Goal: Book appointment/travel/reservation

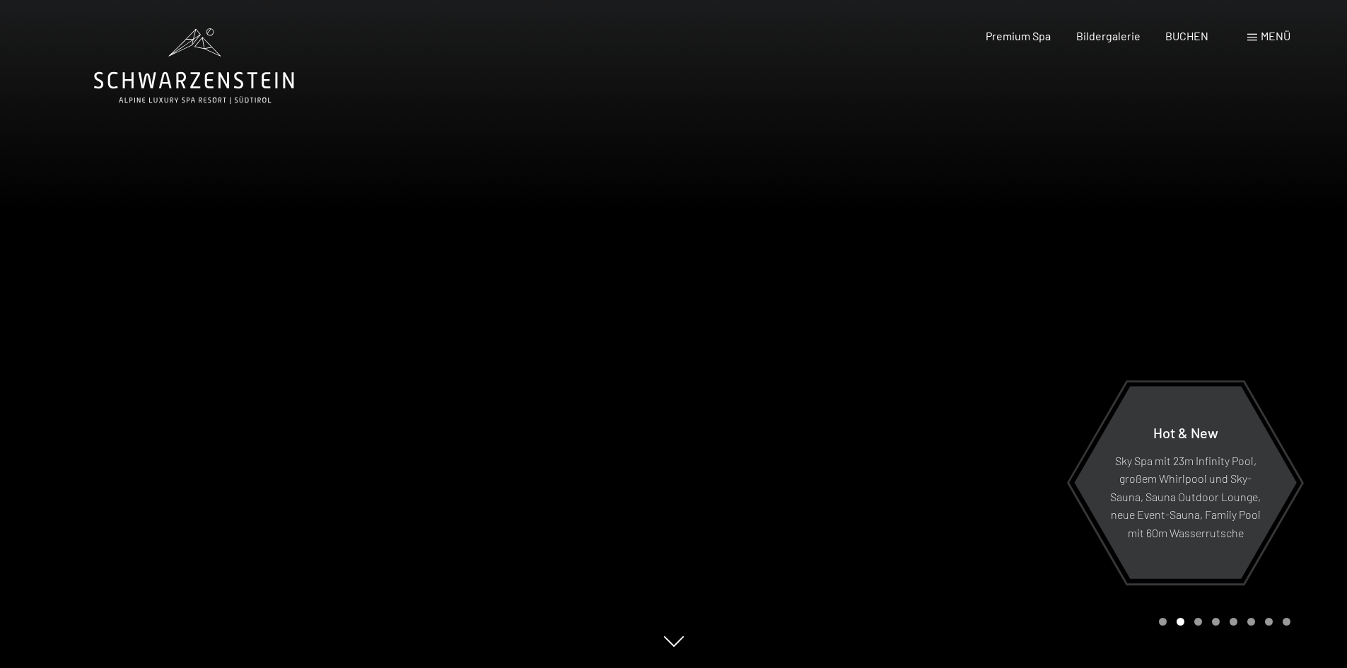
click at [1014, 566] on div at bounding box center [1011, 334] width 674 height 668
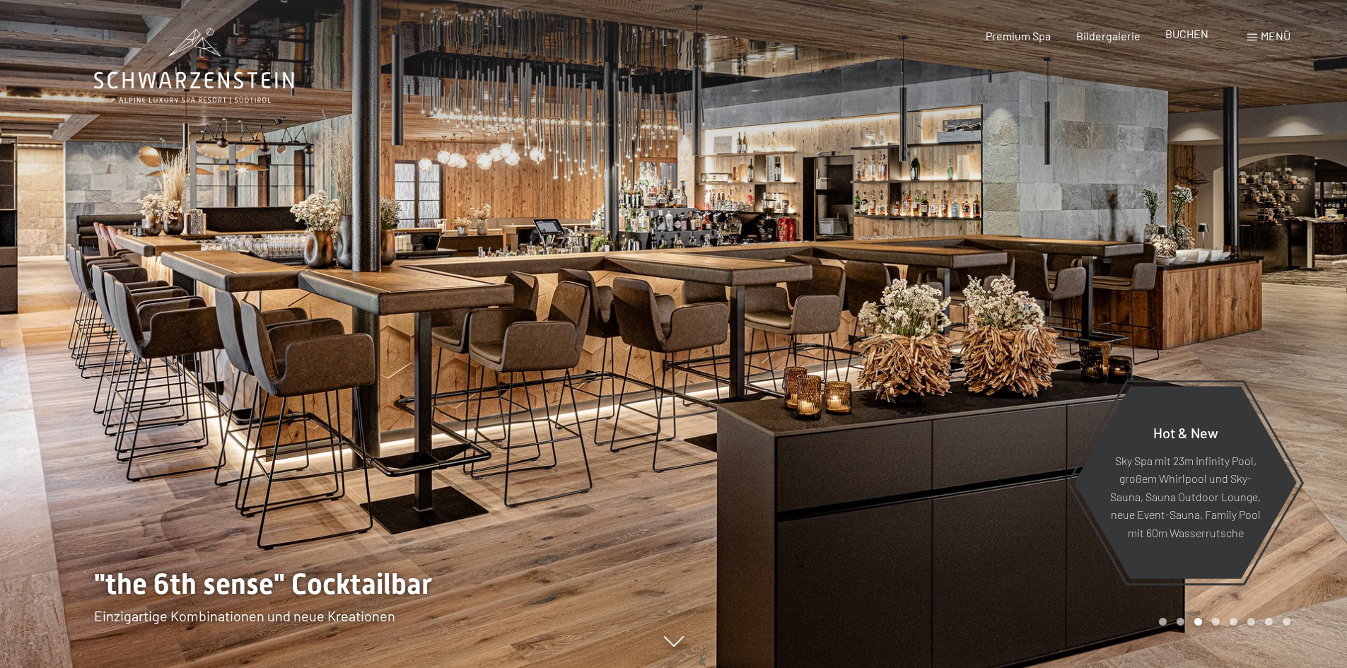
click at [1195, 35] on span "BUCHEN" at bounding box center [1186, 33] width 43 height 13
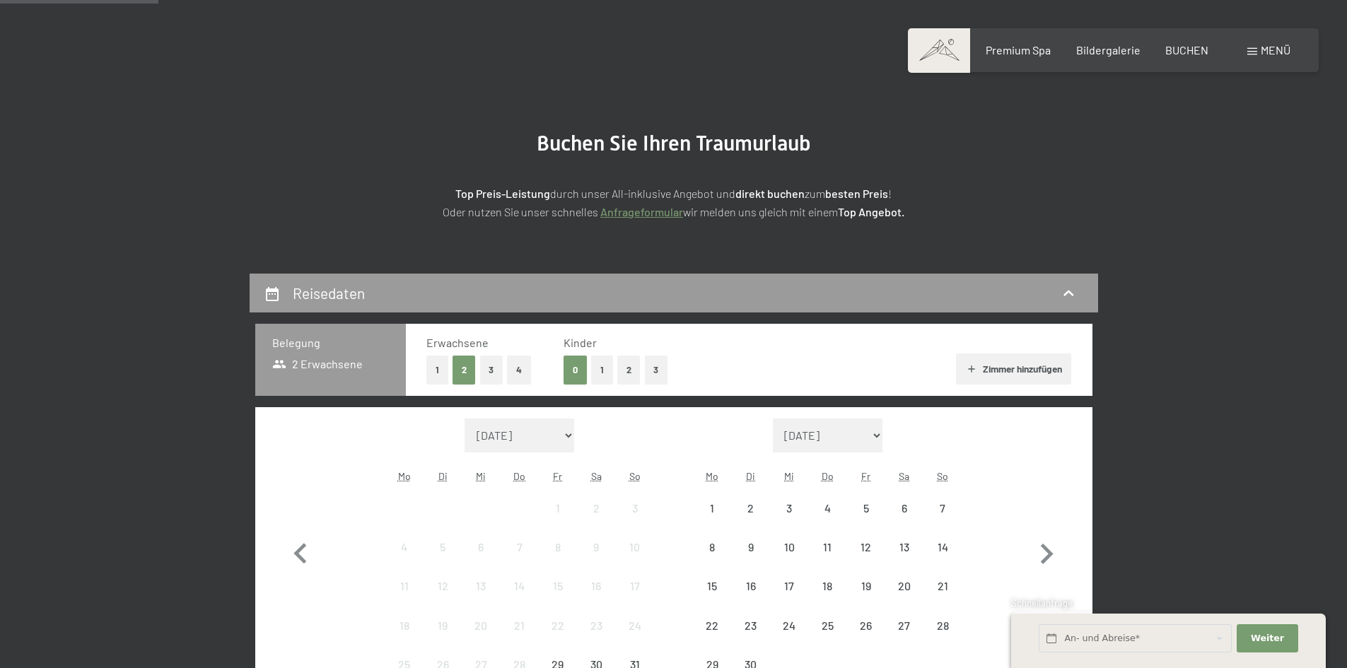
scroll to position [165, 0]
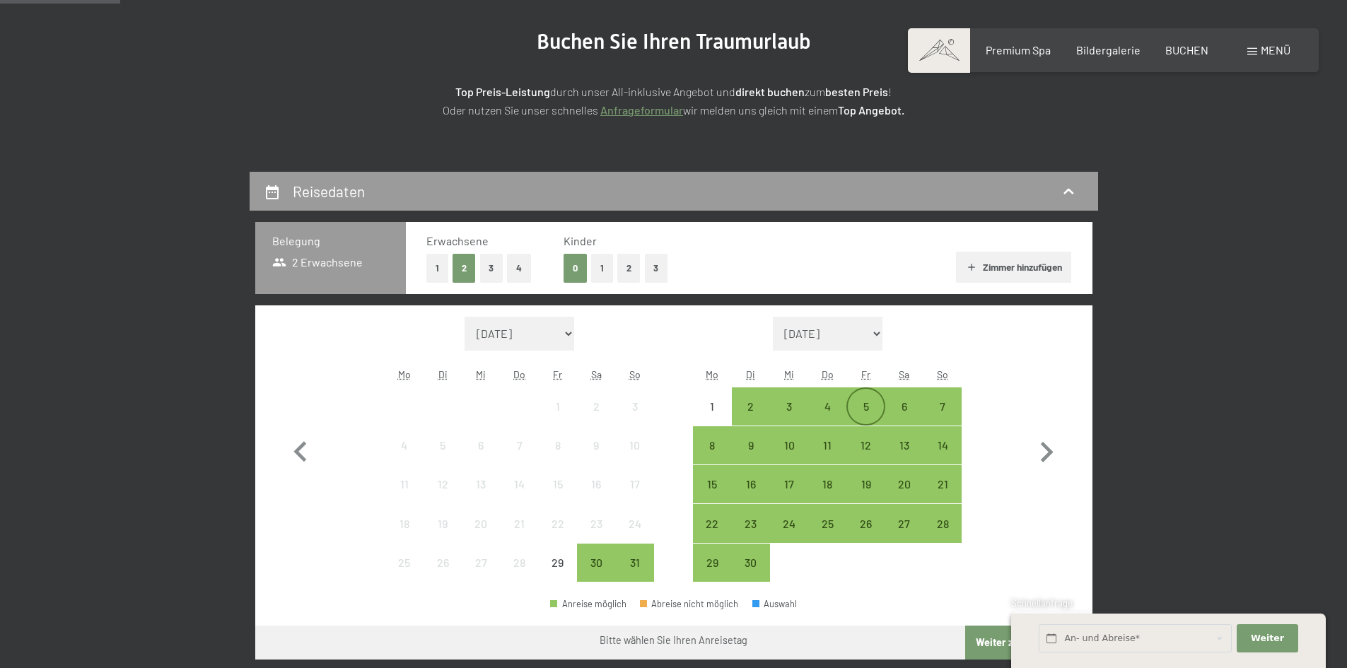
click at [866, 416] on div "5" at bounding box center [865, 418] width 35 height 35
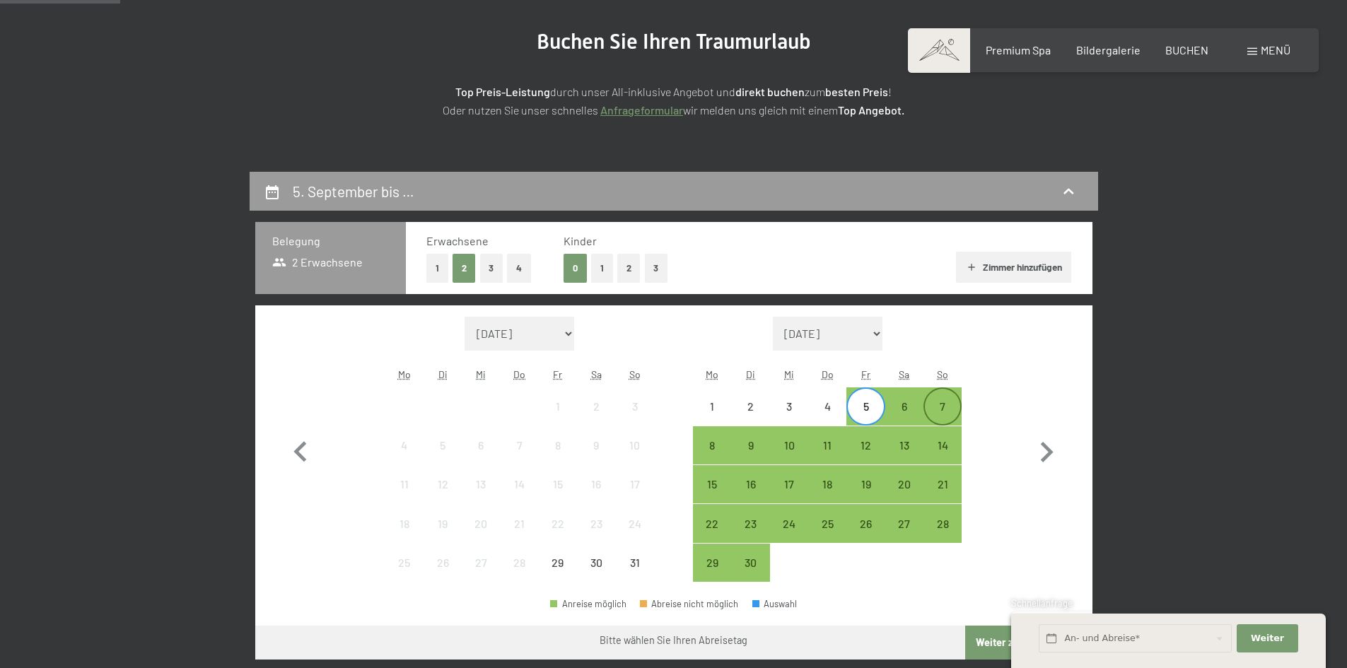
click at [942, 409] on div "7" at bounding box center [942, 418] width 35 height 35
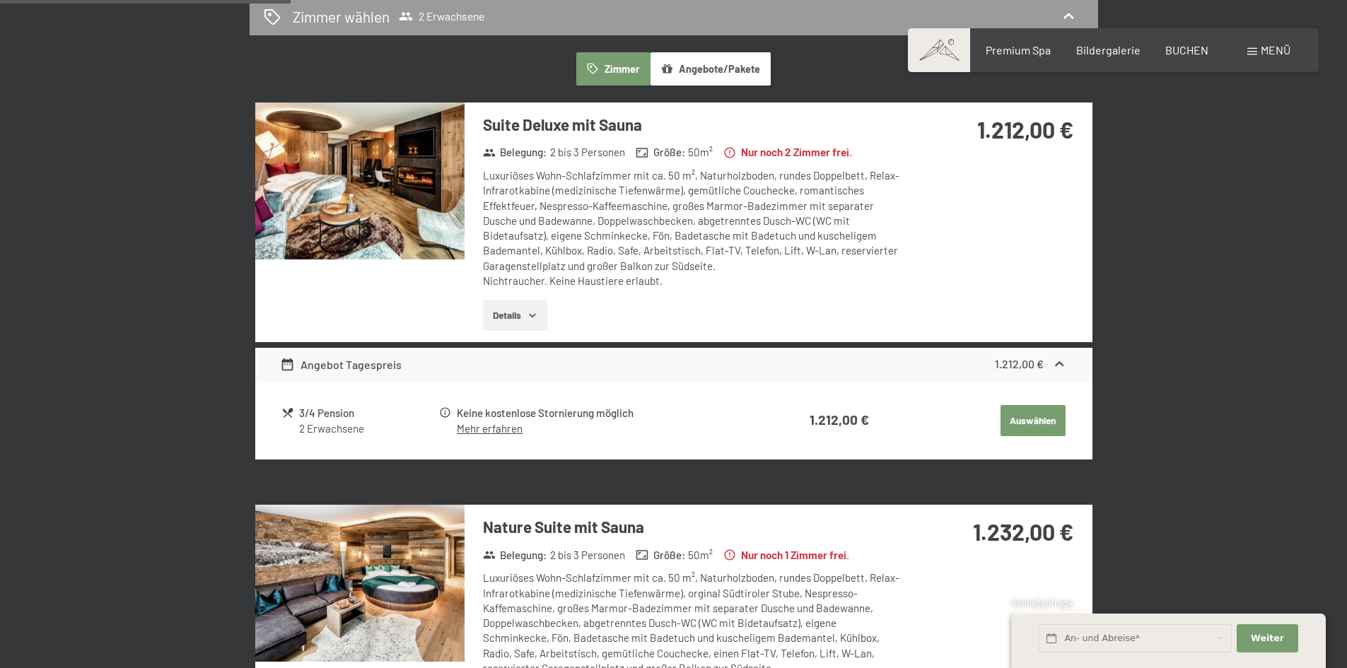
scroll to position [825, 0]
